Goal: Task Accomplishment & Management: Complete application form

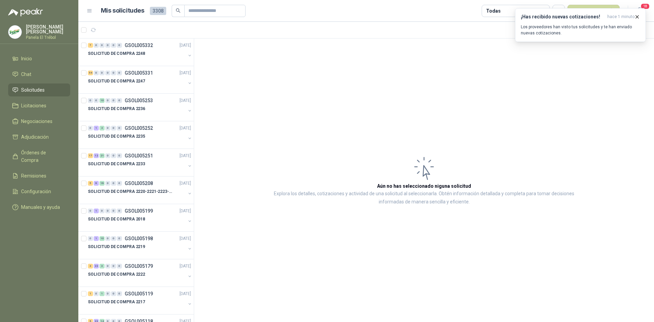
drag, startPoint x: 2, startPoint y: 319, endPoint x: 1, endPoint y: 324, distance: 4.8
click at [1, 321] on html "[PERSON_NAME] [PERSON_NAME] El Trébol Inicio Chat Solicitudes Licitaciones Nego…" at bounding box center [327, 161] width 654 height 322
click at [637, 15] on icon "button" at bounding box center [637, 17] width 6 height 6
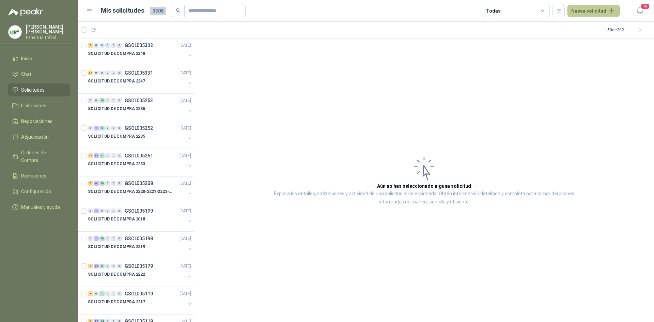
click at [595, 12] on button "Nueva solicitud" at bounding box center [593, 11] width 52 height 12
click at [588, 39] on link "Solicitud grupal" at bounding box center [601, 39] width 58 height 12
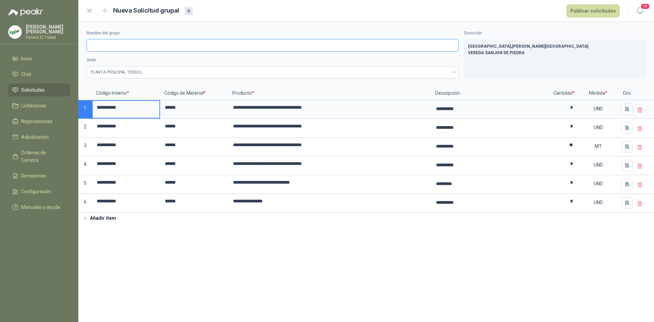
click at [100, 45] on input "Nombre del grupo" at bounding box center [272, 45] width 372 height 12
type input "**********"
click at [599, 10] on button "Publicar solicitudes" at bounding box center [592, 10] width 53 height 13
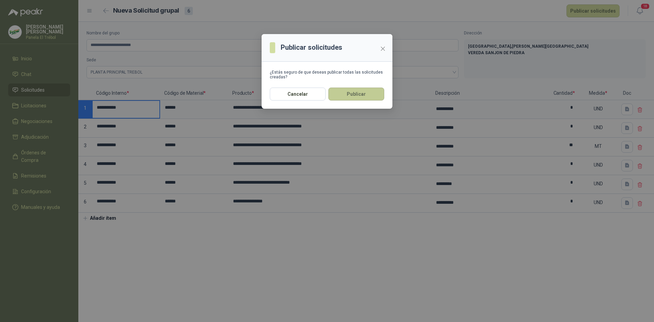
click at [347, 93] on button "Publicar" at bounding box center [356, 93] width 56 height 13
